Goal: Navigation & Orientation: Find specific page/section

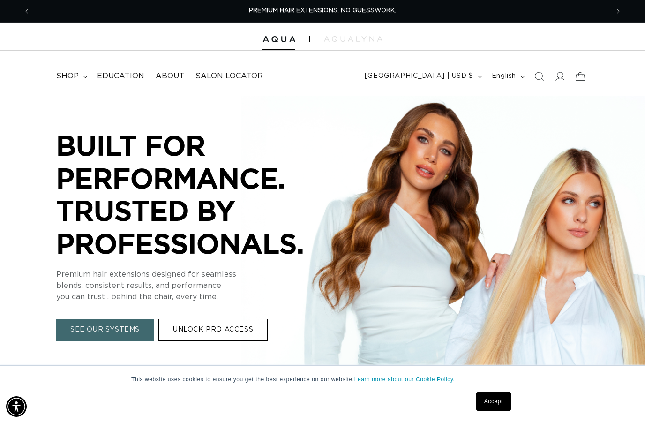
click at [66, 78] on span "shop" at bounding box center [67, 76] width 23 height 10
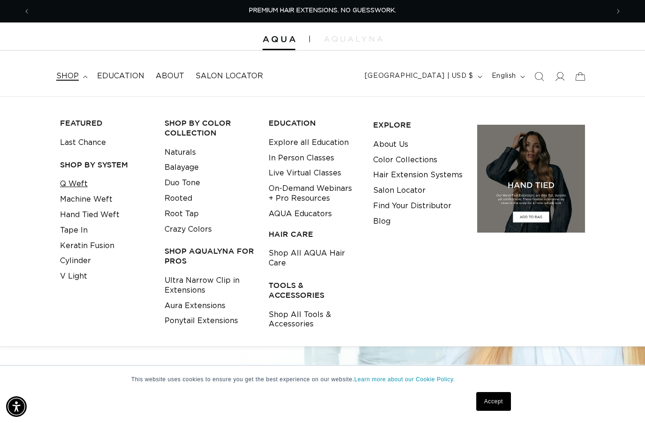
click at [82, 185] on link "Q Weft" at bounding box center [74, 183] width 28 height 15
click at [83, 217] on link "Hand Tied Weft" at bounding box center [90, 214] width 60 height 15
click at [73, 255] on link "Cylinder" at bounding box center [75, 260] width 31 height 15
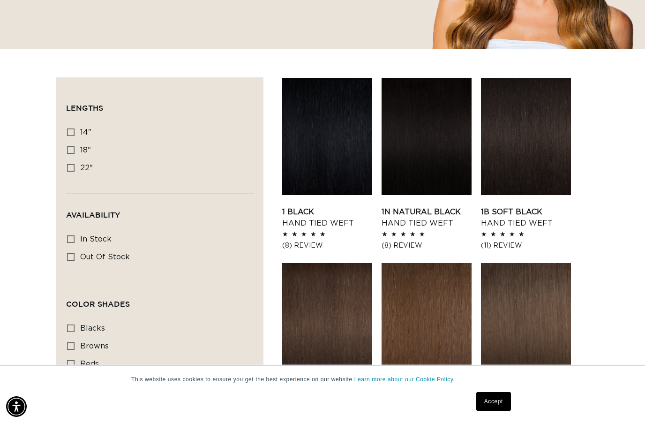
scroll to position [280, 0]
